Goal: Check status: Check status

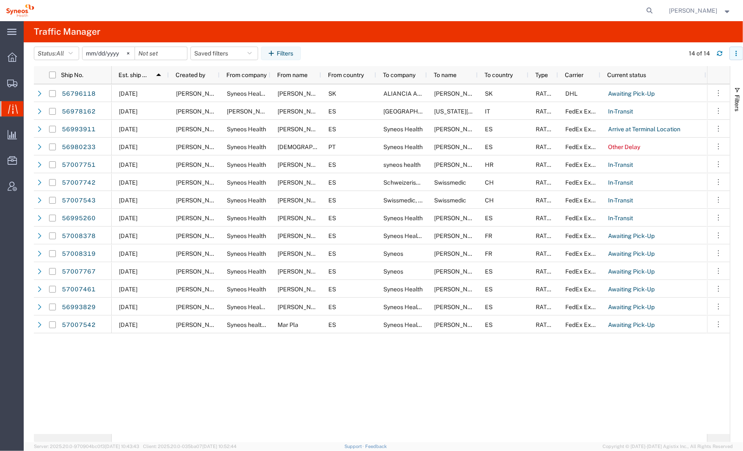
click at [734, 55] on icon "button" at bounding box center [737, 53] width 6 height 6
click at [70, 53] on button "Status: All" at bounding box center [56, 54] width 45 height 14
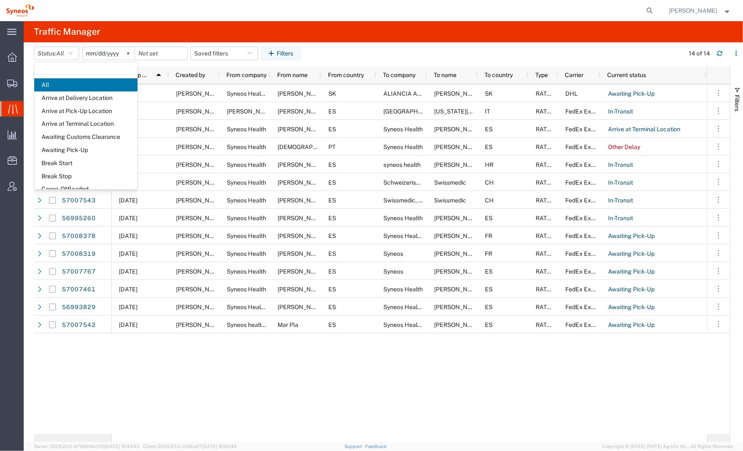
click at [105, 51] on input "[DATE]" at bounding box center [109, 53] width 52 height 13
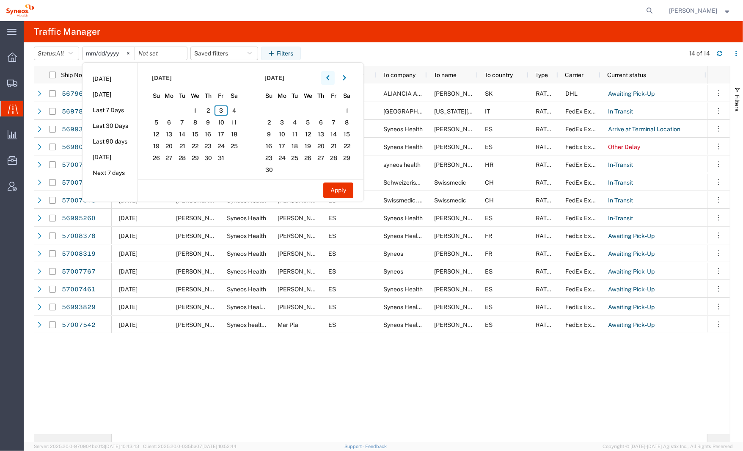
click at [327, 80] on button "button" at bounding box center [328, 78] width 14 height 14
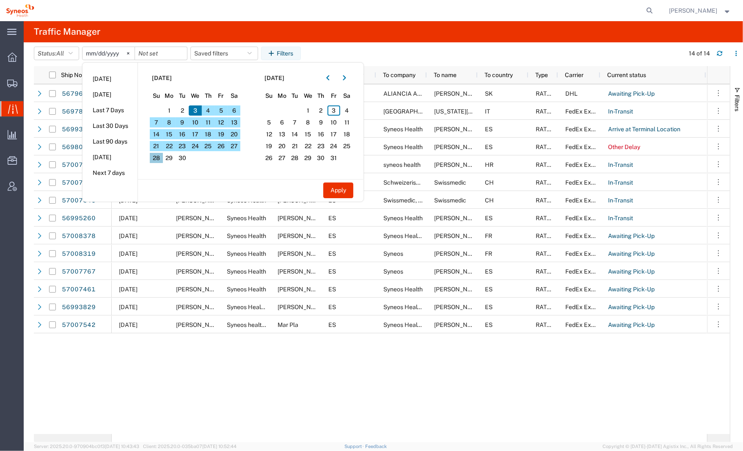
click at [160, 159] on span "28" at bounding box center [156, 158] width 13 height 10
click at [334, 110] on span "3" at bounding box center [334, 110] width 13 height 10
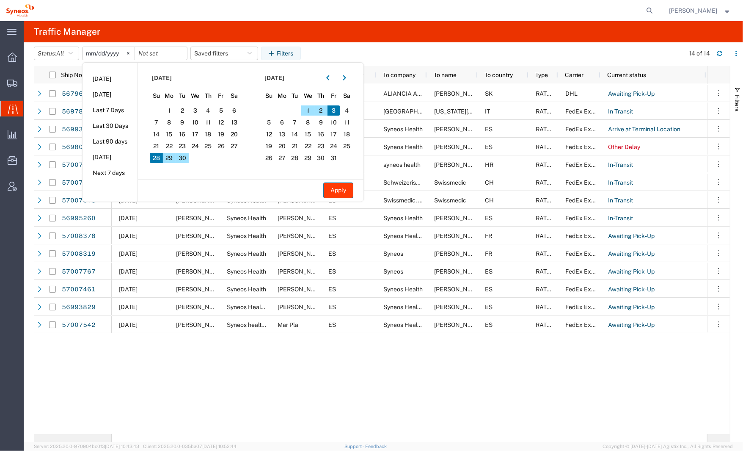
click at [342, 193] on button "Apply" at bounding box center [338, 190] width 30 height 16
type input "[DATE]"
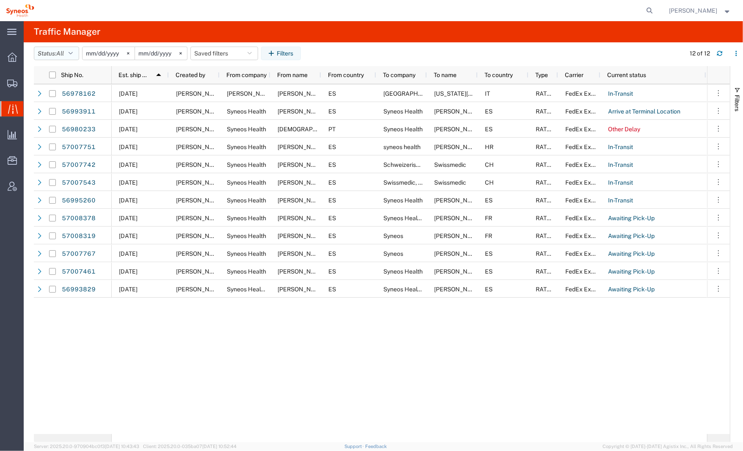
click at [73, 53] on icon "button" at bounding box center [71, 53] width 4 height 6
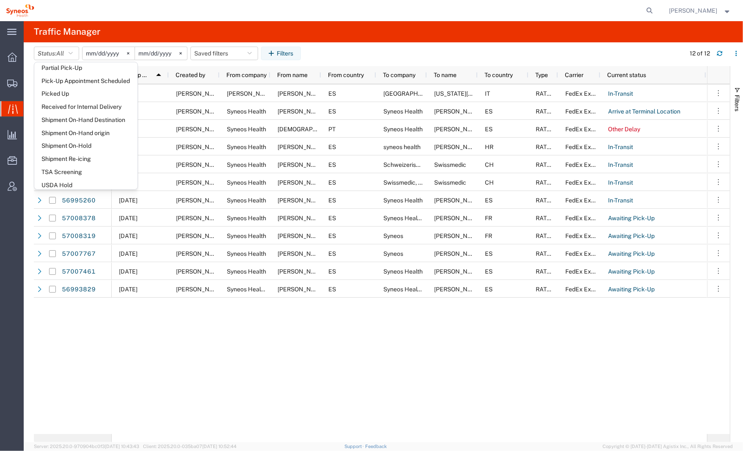
scroll to position [355, 0]
click at [211, 352] on div "[DATE] [PERSON_NAME] [PERSON_NAME] [PERSON_NAME] ES [GEOGRAPHIC_DATA][PERSON_NA…" at bounding box center [410, 259] width 596 height 350
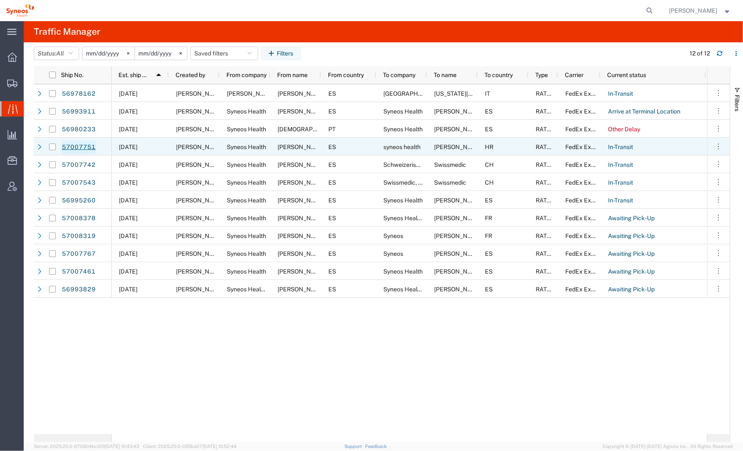
click at [83, 146] on link "57007751" at bounding box center [78, 148] width 35 height 14
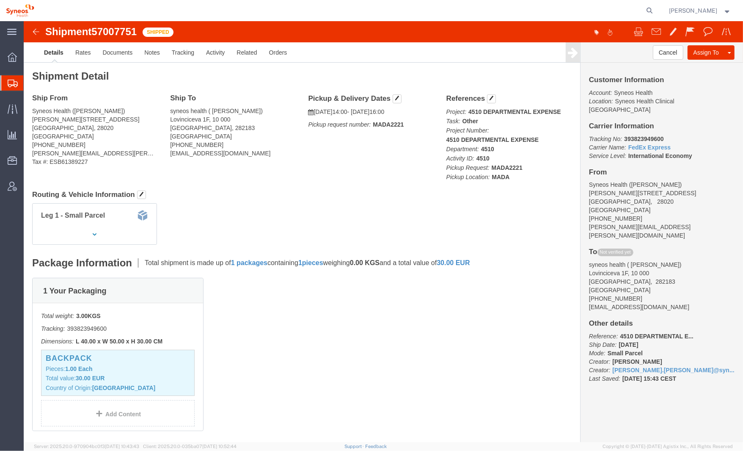
click img
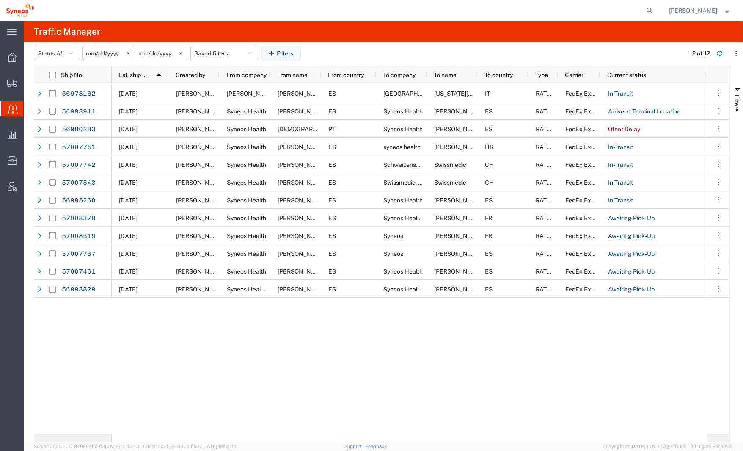
drag, startPoint x: 147, startPoint y: 367, endPoint x: 48, endPoint y: 379, distance: 99.8
click at [146, 367] on div "[DATE] [PERSON_NAME] [PERSON_NAME] [PERSON_NAME] ES [GEOGRAPHIC_DATA][PERSON_NA…" at bounding box center [410, 259] width 596 height 350
